Goal: Submit feedback/report problem

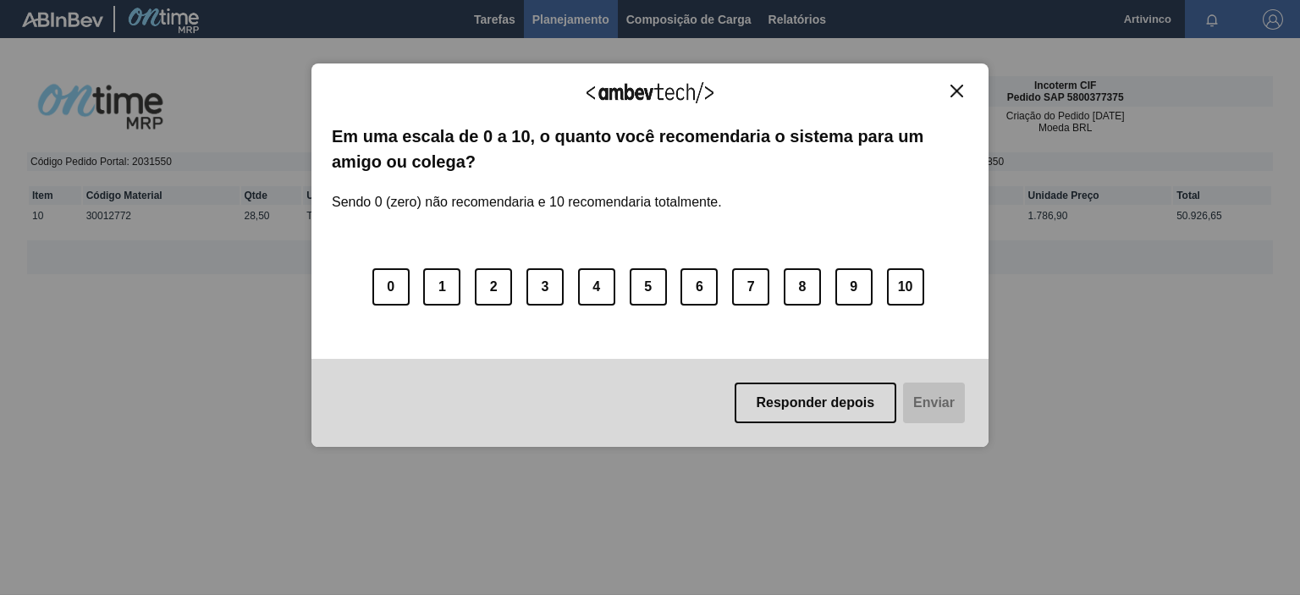
drag, startPoint x: 956, startPoint y: 75, endPoint x: 956, endPoint y: 87, distance: 11.8
click at [956, 77] on div "Agradecemos seu feedback! Em uma escala de 0 a 10, o quanto você recomendaria o…" at bounding box center [649, 255] width 677 height 384
click at [956, 87] on img "Close" at bounding box center [956, 91] width 13 height 13
click at [900, 287] on button "10" at bounding box center [905, 286] width 37 height 37
click at [954, 403] on button "Enviar" at bounding box center [932, 403] width 65 height 41
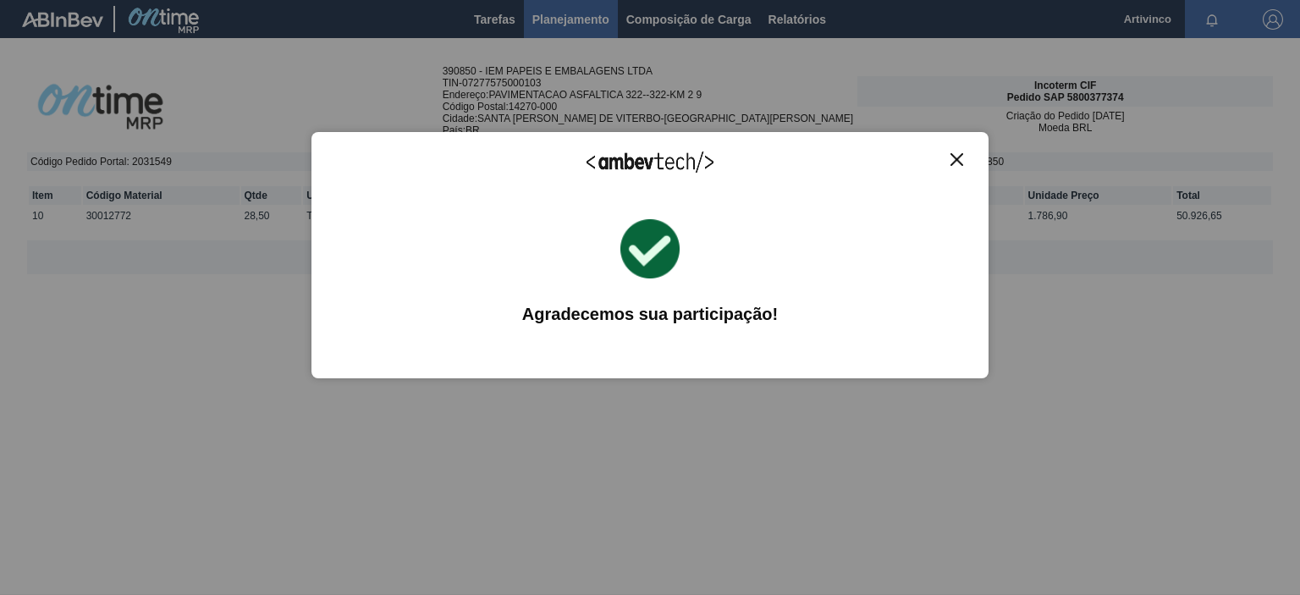
click at [951, 154] on img "Close" at bounding box center [956, 159] width 13 height 13
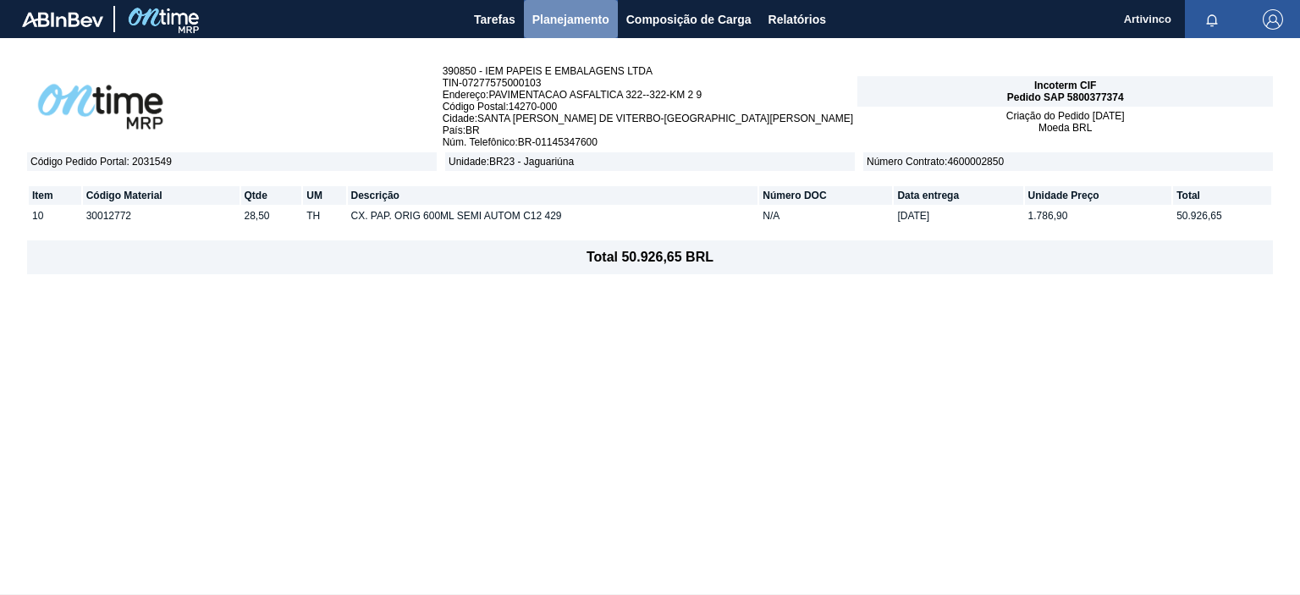
click at [582, 18] on span "Planejamento" at bounding box center [570, 19] width 77 height 20
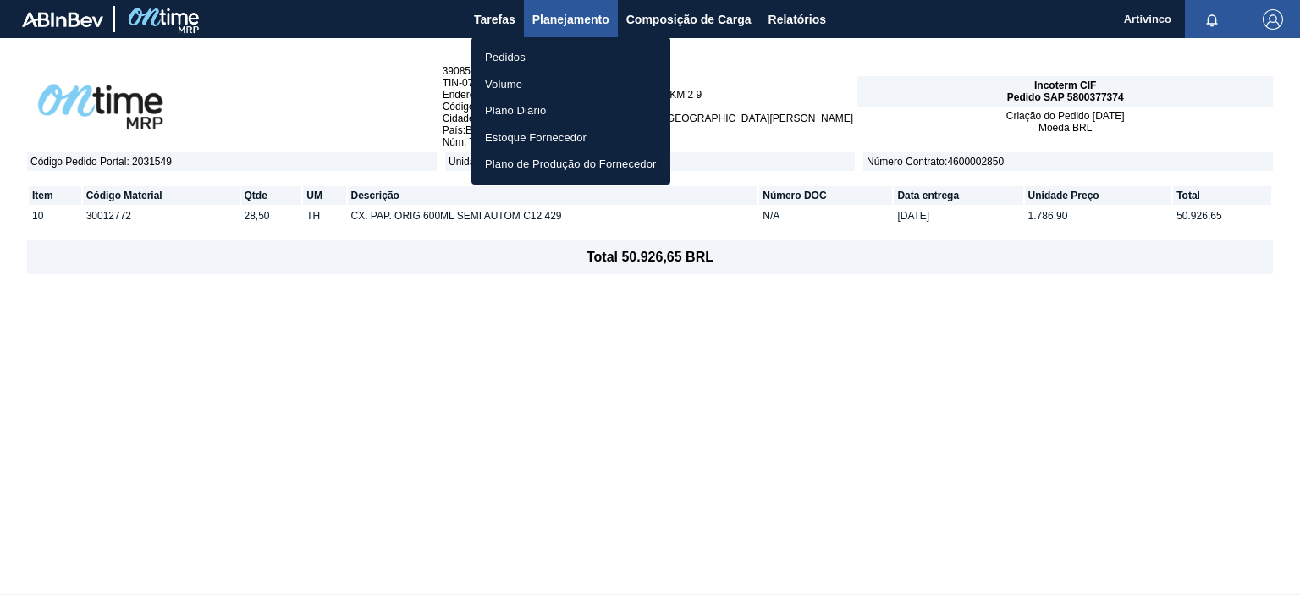
click at [552, 62] on li "Pedidos" at bounding box center [570, 57] width 199 height 27
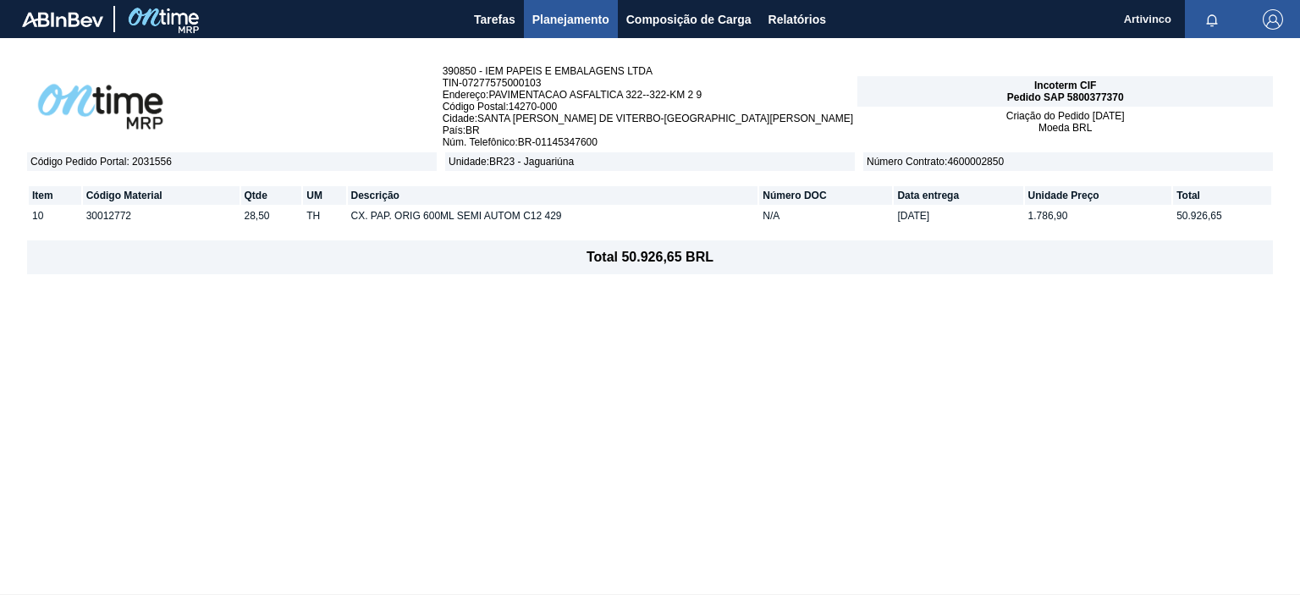
click at [573, 25] on span "Planejamento" at bounding box center [570, 19] width 77 height 20
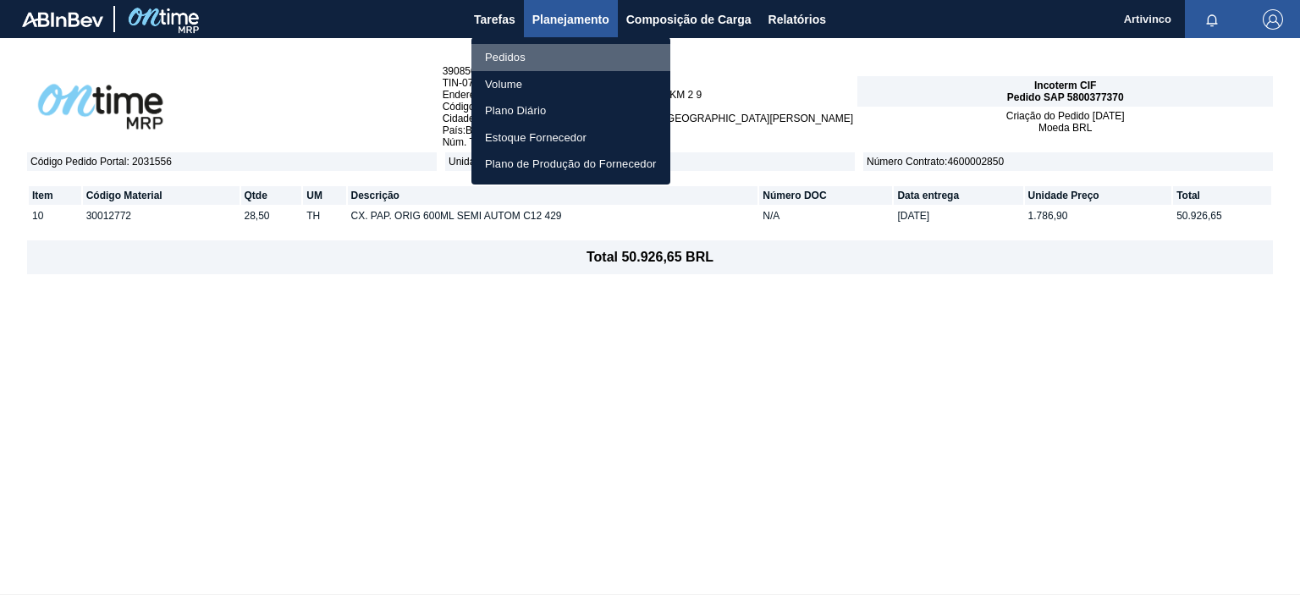
click at [551, 58] on li "Pedidos" at bounding box center [570, 57] width 199 height 27
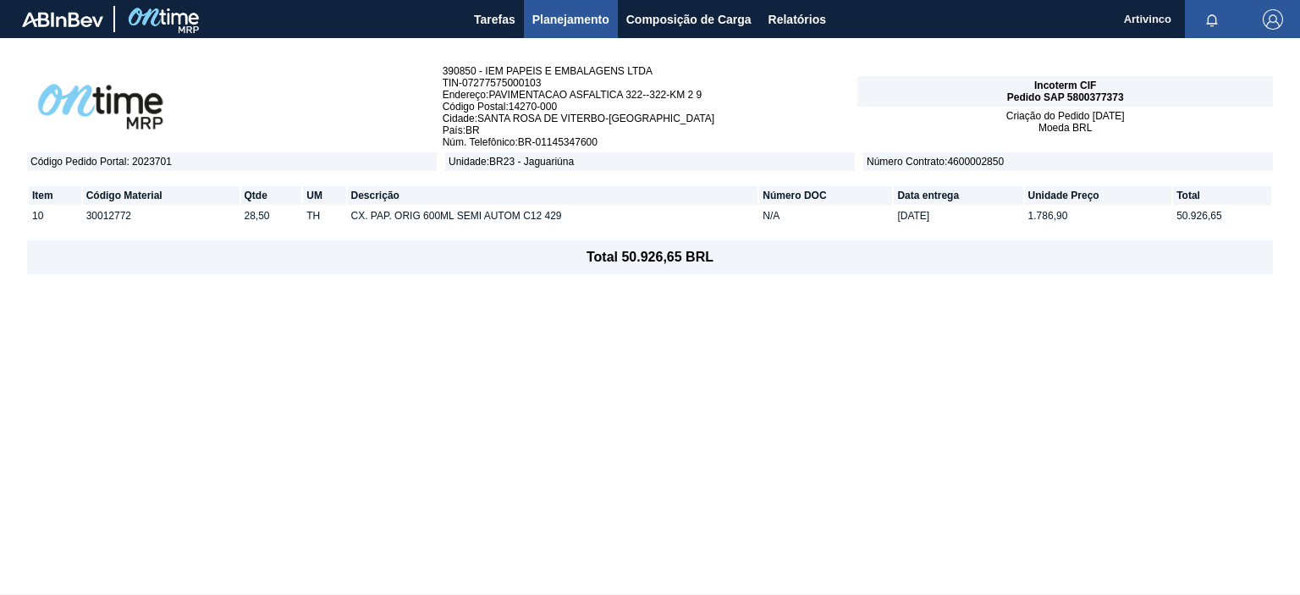
click at [789, 405] on div "390850 - IEM PAPEIS E EMBALAGENS LTDA TIN - 07277575000103 Endereço : PAVIMENTA…" at bounding box center [650, 316] width 1300 height 556
